Goal: Task Accomplishment & Management: Complete application form

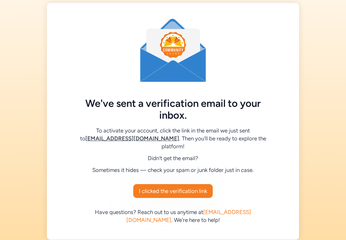
scroll to position [5, 0]
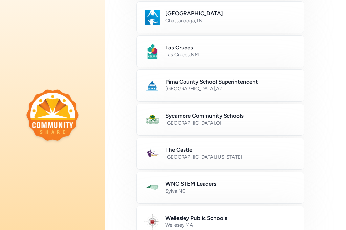
scroll to position [307, 0]
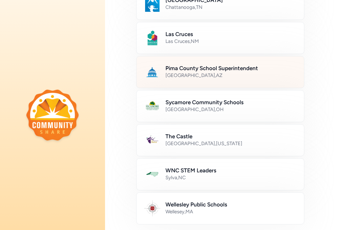
click at [242, 70] on h2 "Pima County School Superintendent" at bounding box center [230, 68] width 131 height 8
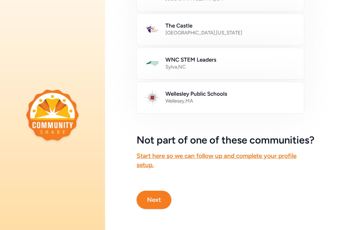
scroll to position [430, 0]
click at [163, 202] on button "Next" at bounding box center [154, 200] width 35 height 18
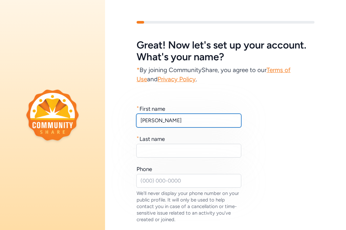
type input "Barbara"
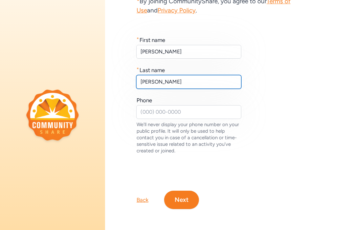
scroll to position [69, 0]
type input "Padilla"
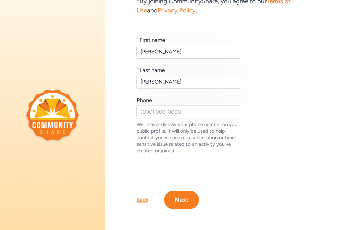
click at [229, 189] on div "Back Next" at bounding box center [225, 189] width 241 height 39
click at [185, 199] on button "Next" at bounding box center [181, 200] width 35 height 18
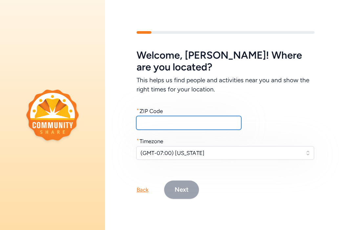
click at [175, 123] on input "text" at bounding box center [188, 123] width 105 height 14
type input "85719"
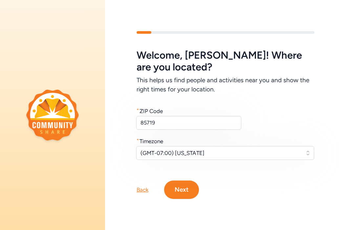
click at [309, 155] on button "(GMT-07:00) Arizona" at bounding box center [225, 153] width 178 height 14
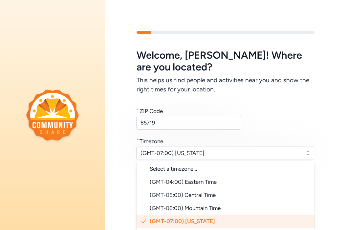
click at [309, 155] on button "(GMT-07:00) Arizona" at bounding box center [225, 153] width 178 height 14
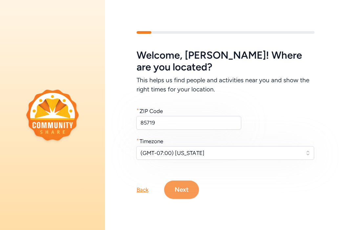
click at [174, 190] on button "Next" at bounding box center [181, 190] width 35 height 18
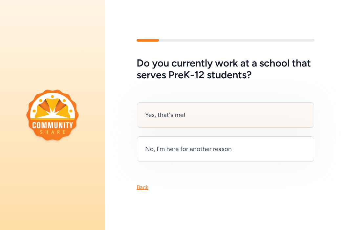
click at [201, 112] on div "Yes, that's me!" at bounding box center [225, 115] width 177 height 26
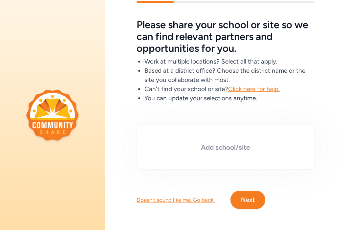
scroll to position [20, 0]
click at [165, 144] on h3 "Add school/site" at bounding box center [225, 147] width 145 height 9
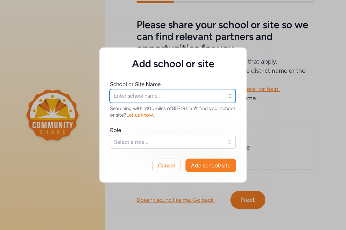
click at [157, 95] on input "text" at bounding box center [173, 96] width 126 height 14
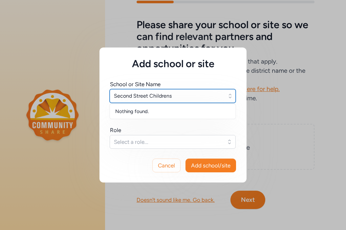
type input "Second Street Childrens School"
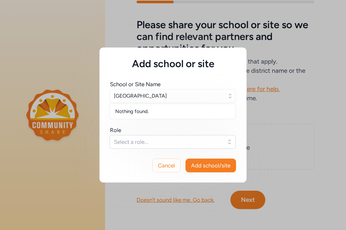
click at [224, 113] on div "Nothing found." at bounding box center [172, 112] width 125 height 12
click at [229, 143] on button "Select a role..." at bounding box center [173, 142] width 126 height 14
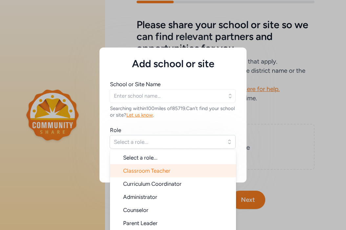
click at [225, 166] on li "Classroom Teacher" at bounding box center [173, 170] width 126 height 13
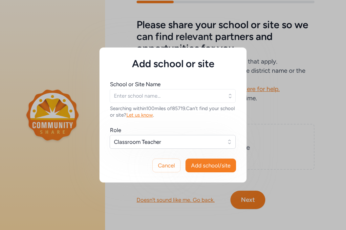
click at [225, 166] on span "Add school/site" at bounding box center [210, 166] width 39 height 8
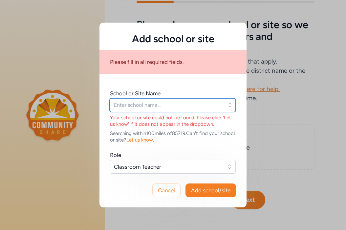
click at [206, 106] on input "text" at bounding box center [173, 105] width 126 height 14
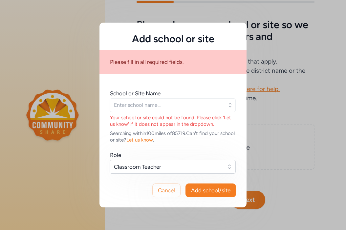
click at [230, 107] on icon "button" at bounding box center [230, 105] width 3 height 4
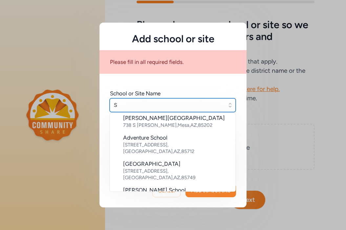
scroll to position [1, 0]
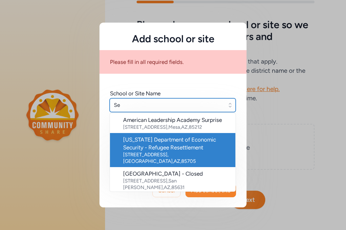
type input "Second Street Childrens School"
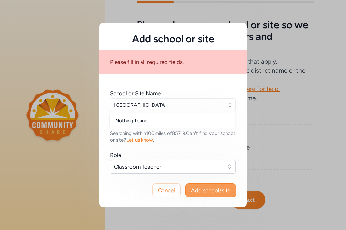
click at [218, 190] on span "Add school/site" at bounding box center [210, 191] width 39 height 8
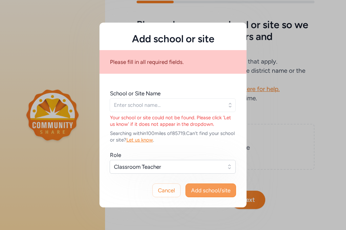
scroll to position [0, 0]
click at [230, 107] on icon "button" at bounding box center [230, 105] width 3 height 4
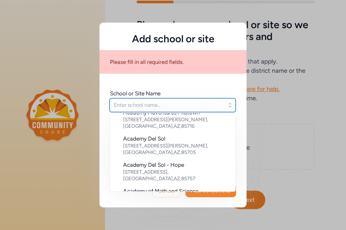
scroll to position [98, 0]
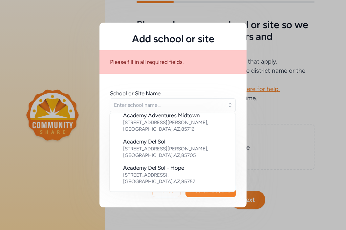
click at [300, 148] on div "Add school or site Please fill in all required fields. School or Site Name AAEC…" at bounding box center [173, 115] width 346 height 230
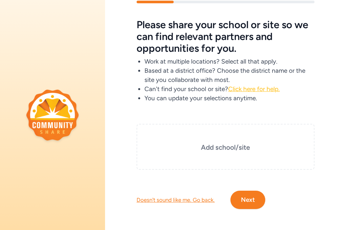
click at [257, 89] on span "Click here for help." at bounding box center [254, 89] width 52 height 8
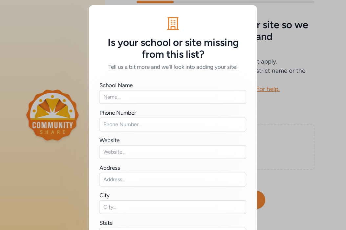
click at [325, 145] on div "Is your school or site missing from this list? Tell us a bit more and we'll loo…" at bounding box center [173, 180] width 346 height 360
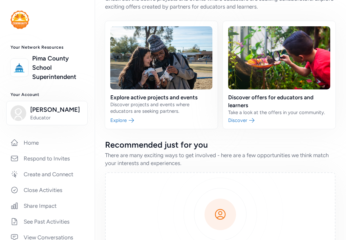
scroll to position [30, 0]
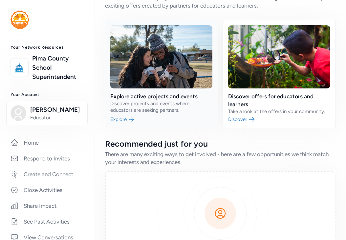
click at [128, 118] on link at bounding box center [161, 74] width 113 height 108
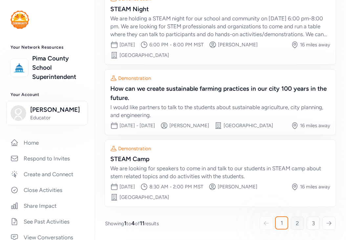
click at [297, 222] on span "2" at bounding box center [297, 223] width 3 height 8
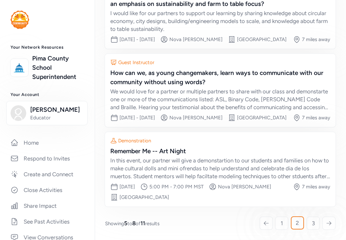
scroll to position [202, 0]
click at [316, 221] on link "3" at bounding box center [313, 222] width 13 height 13
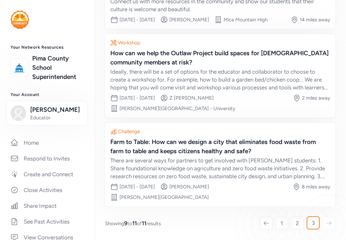
scroll to position [143, 0]
click at [332, 225] on div at bounding box center [328, 222] width 13 height 13
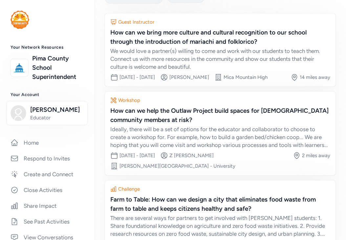
scroll to position [0, 0]
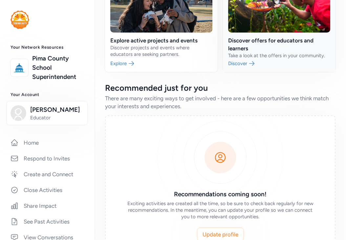
click at [240, 67] on link at bounding box center [279, 18] width 113 height 108
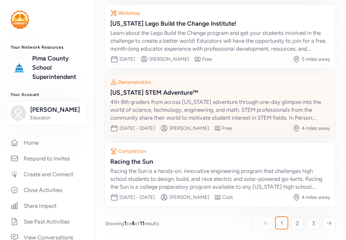
scroll to position [156, 0]
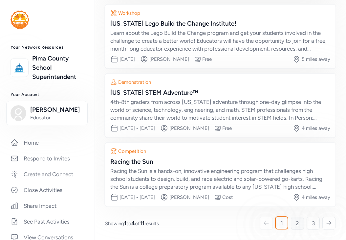
click at [296, 225] on span "2" at bounding box center [297, 223] width 3 height 8
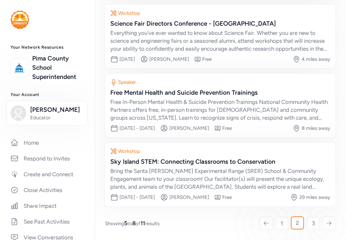
scroll to position [156, 0]
click at [314, 223] on span "3" at bounding box center [313, 223] width 3 height 8
